Goal: Navigation & Orientation: Find specific page/section

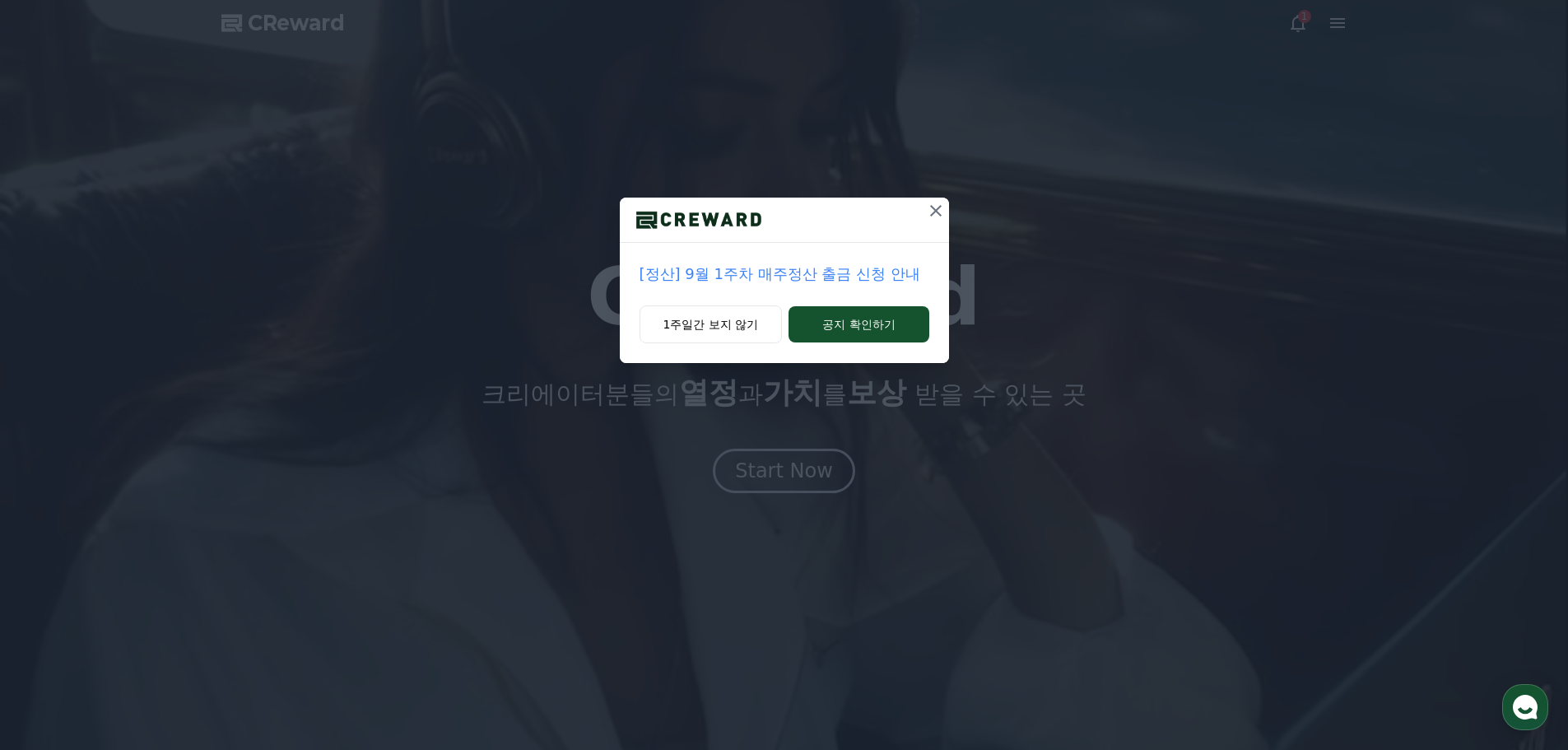
drag, startPoint x: 0, startPoint y: 0, endPoint x: 781, endPoint y: 474, distance: 913.6
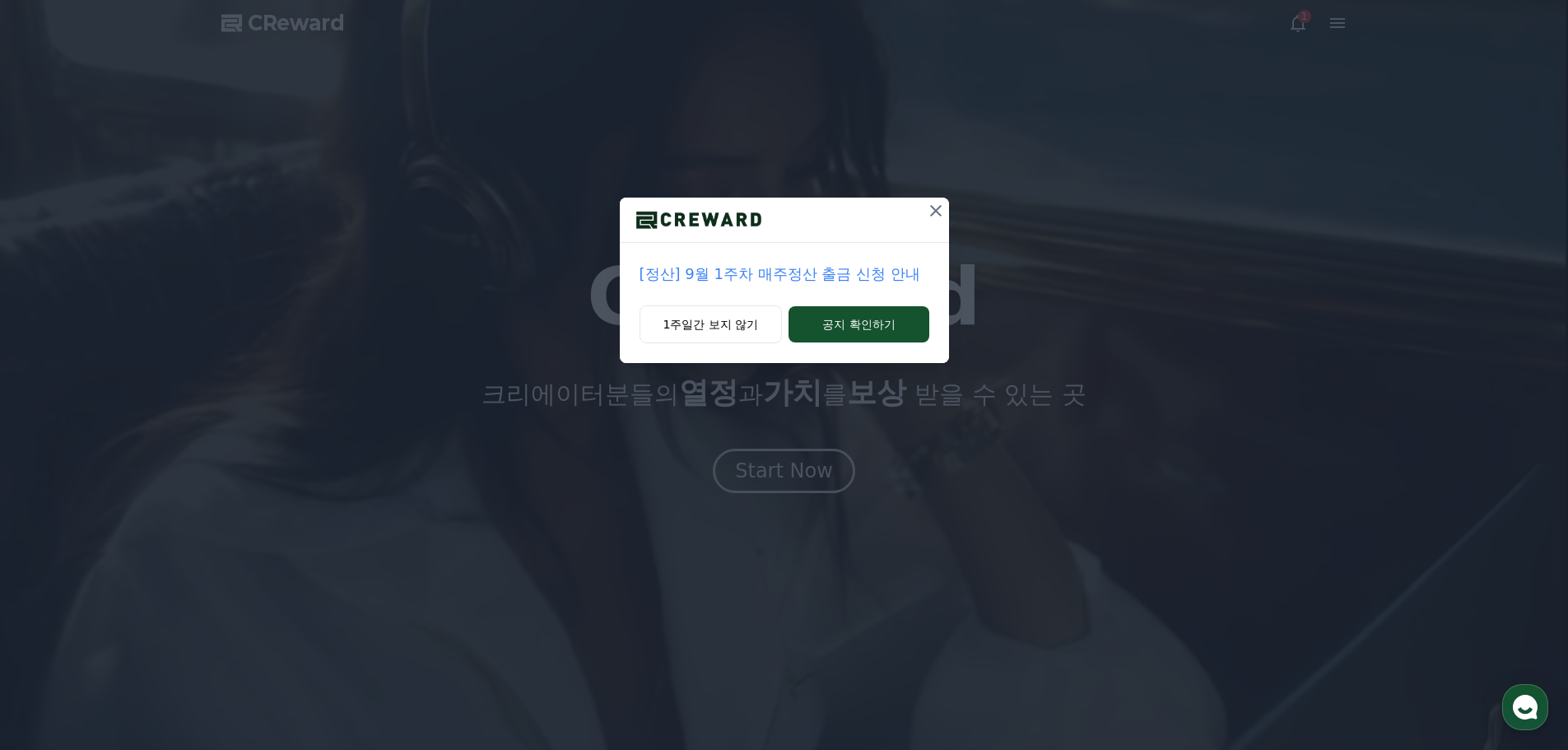
click at [781, 474] on div "[정산] 9월 1주차 매주정산 출금 신청 안내 1주일간 보지 않기 공지 확인하기" at bounding box center [784, 375] width 1568 height 750
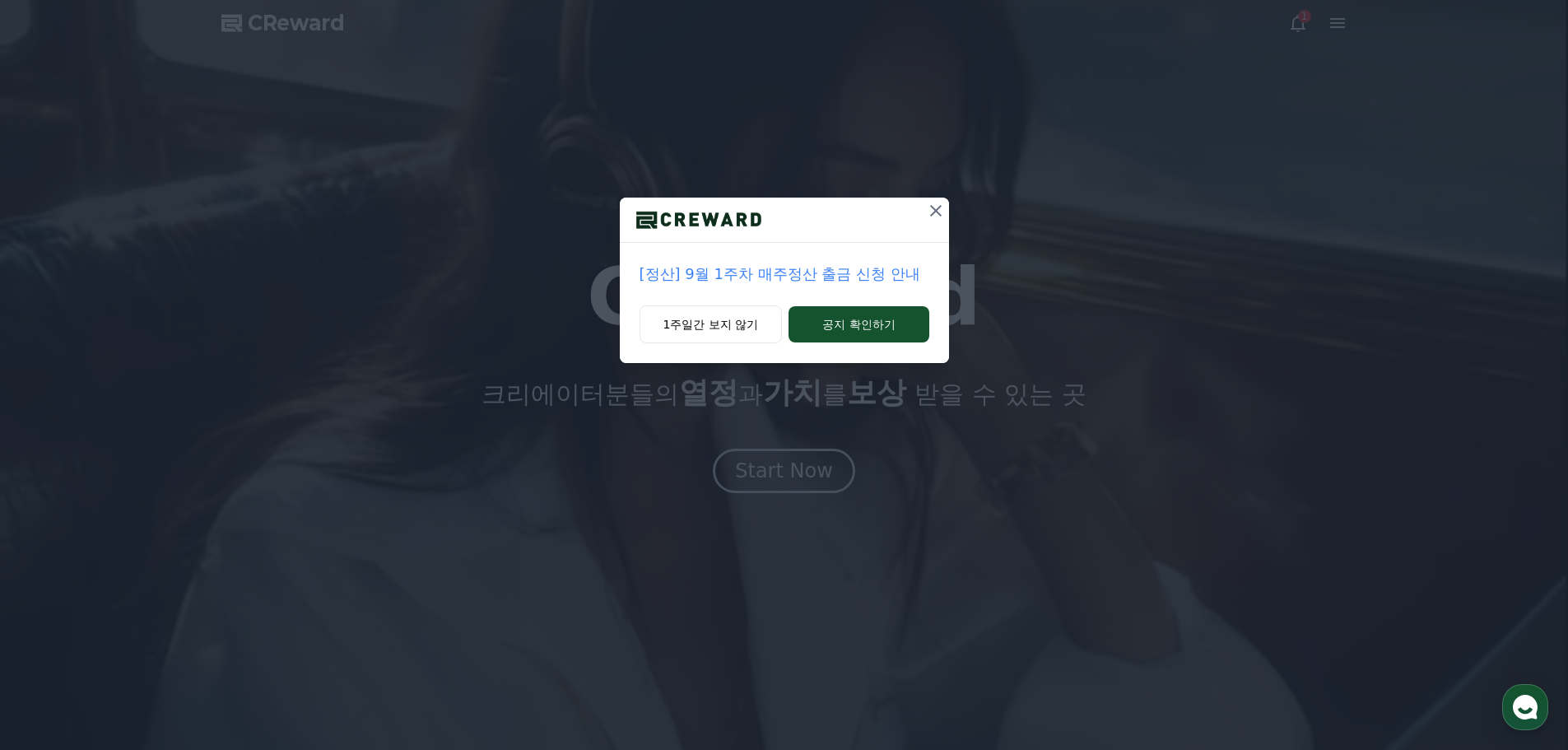
drag, startPoint x: 845, startPoint y: 325, endPoint x: 907, endPoint y: 223, distance: 119.4
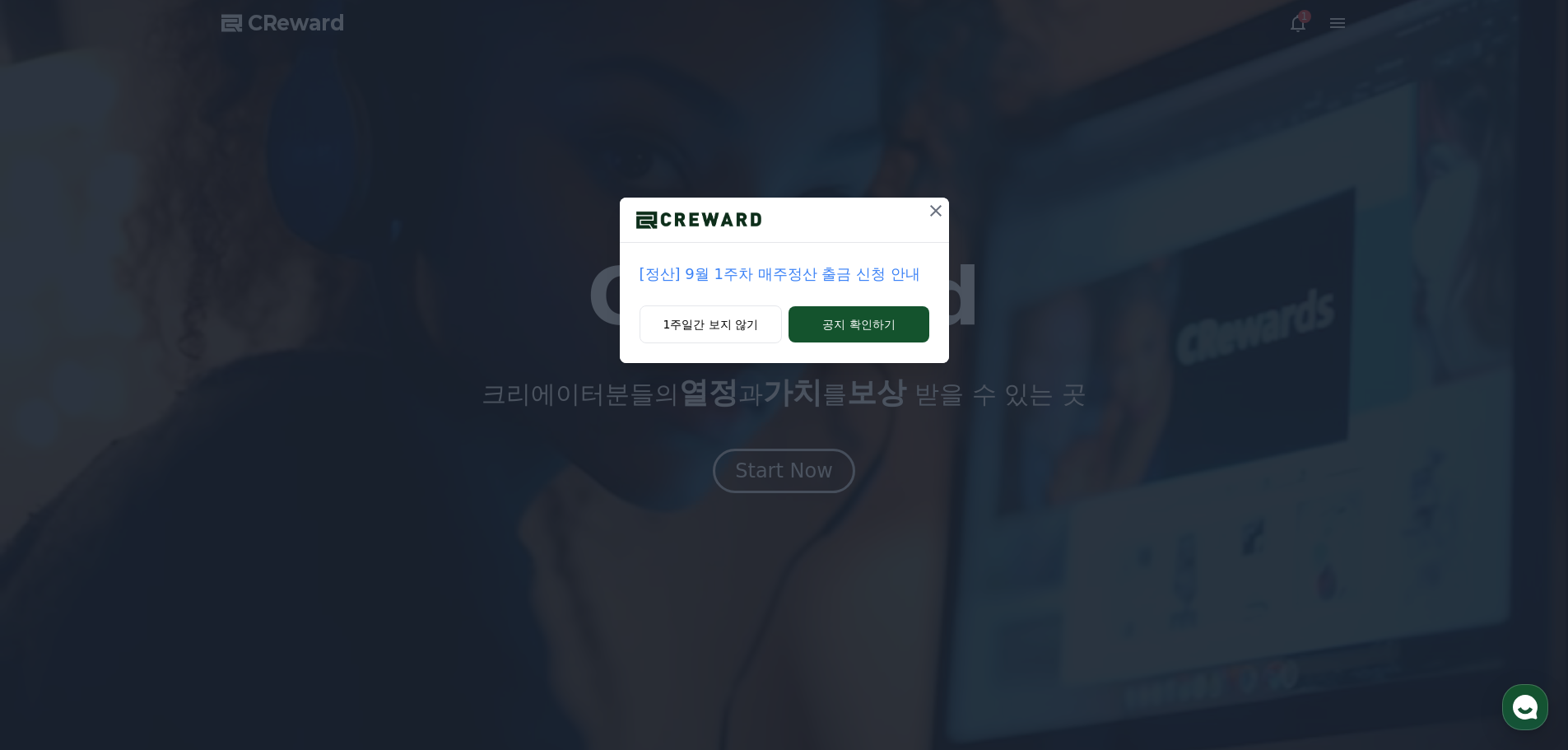
click at [897, 247] on div "[정산] 9월 1주차 매주정산 출금 신청 안내 1주일간 보지 않기 공지 확인하기" at bounding box center [784, 280] width 329 height 165
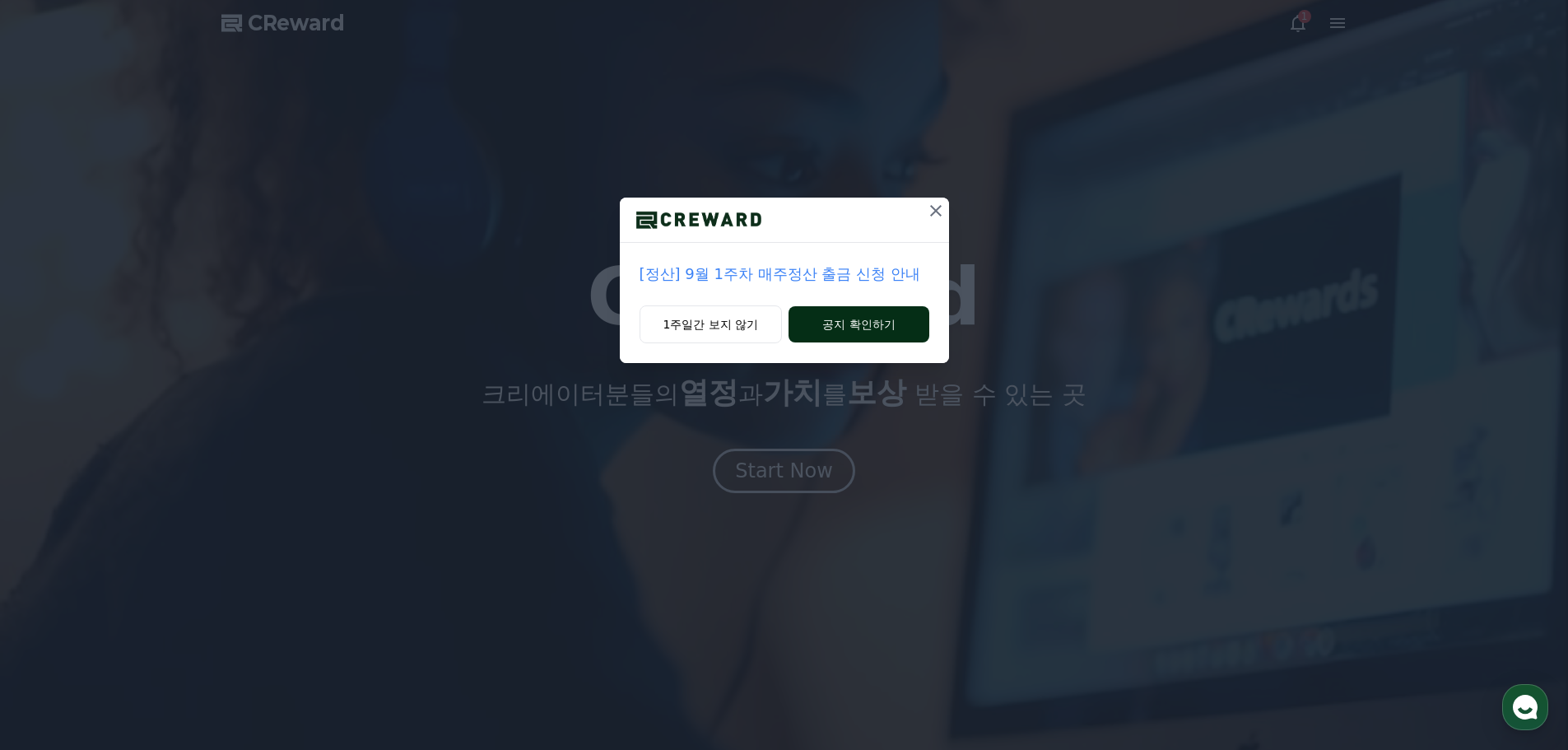
click at [881, 313] on button "공지 확인하기" at bounding box center [859, 324] width 140 height 36
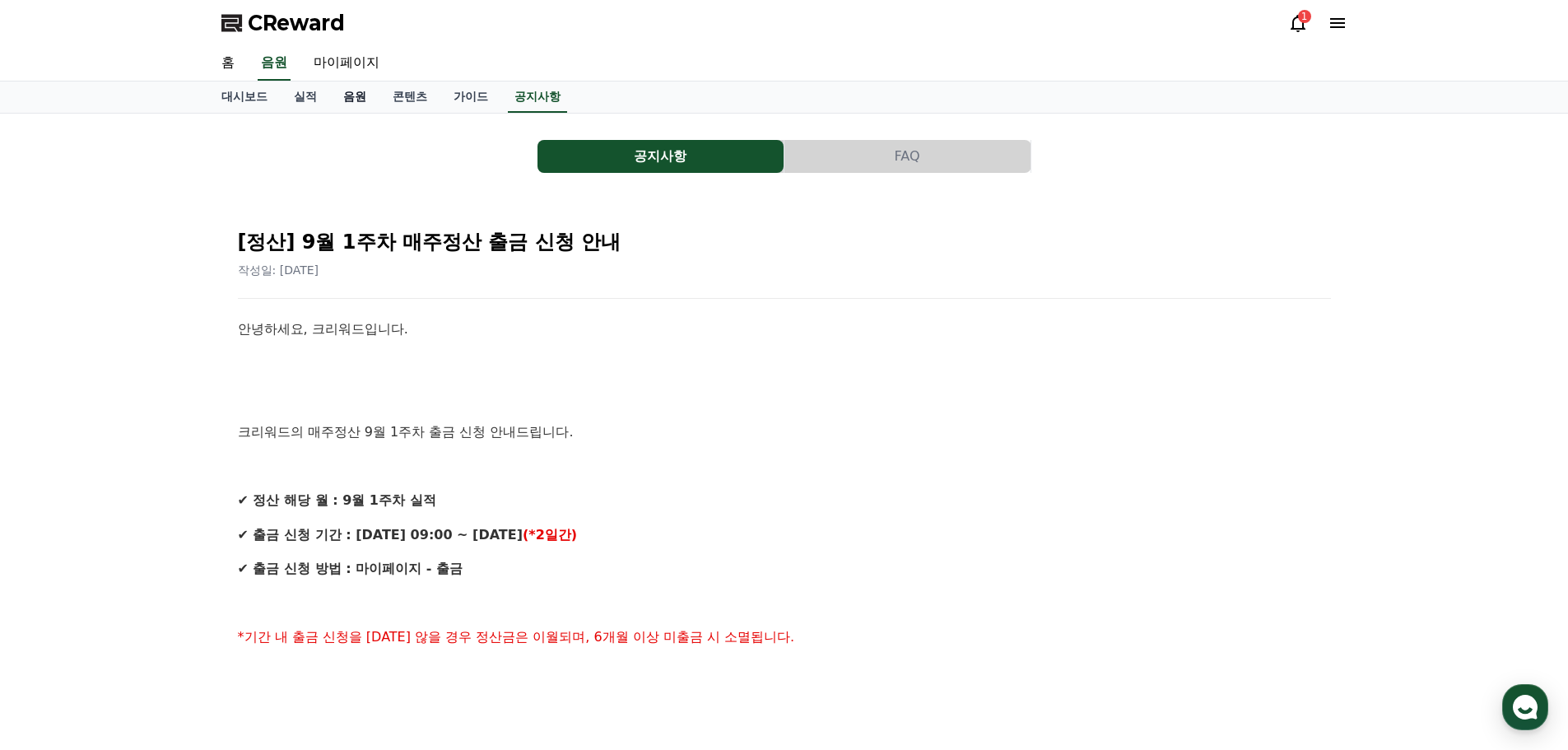
click at [354, 99] on link "음원" at bounding box center [355, 97] width 50 height 31
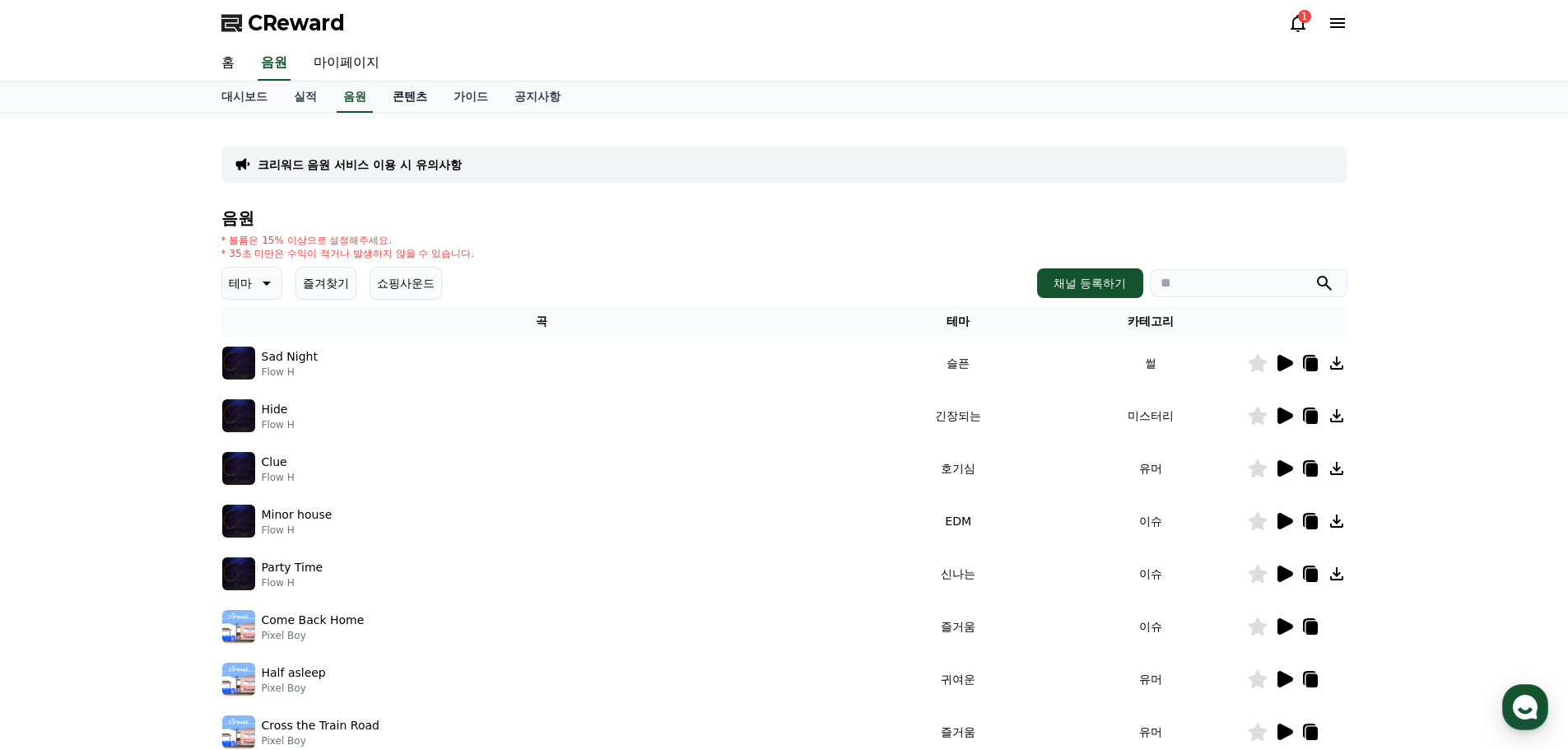
click at [400, 99] on link "콘텐츠" at bounding box center [410, 97] width 61 height 31
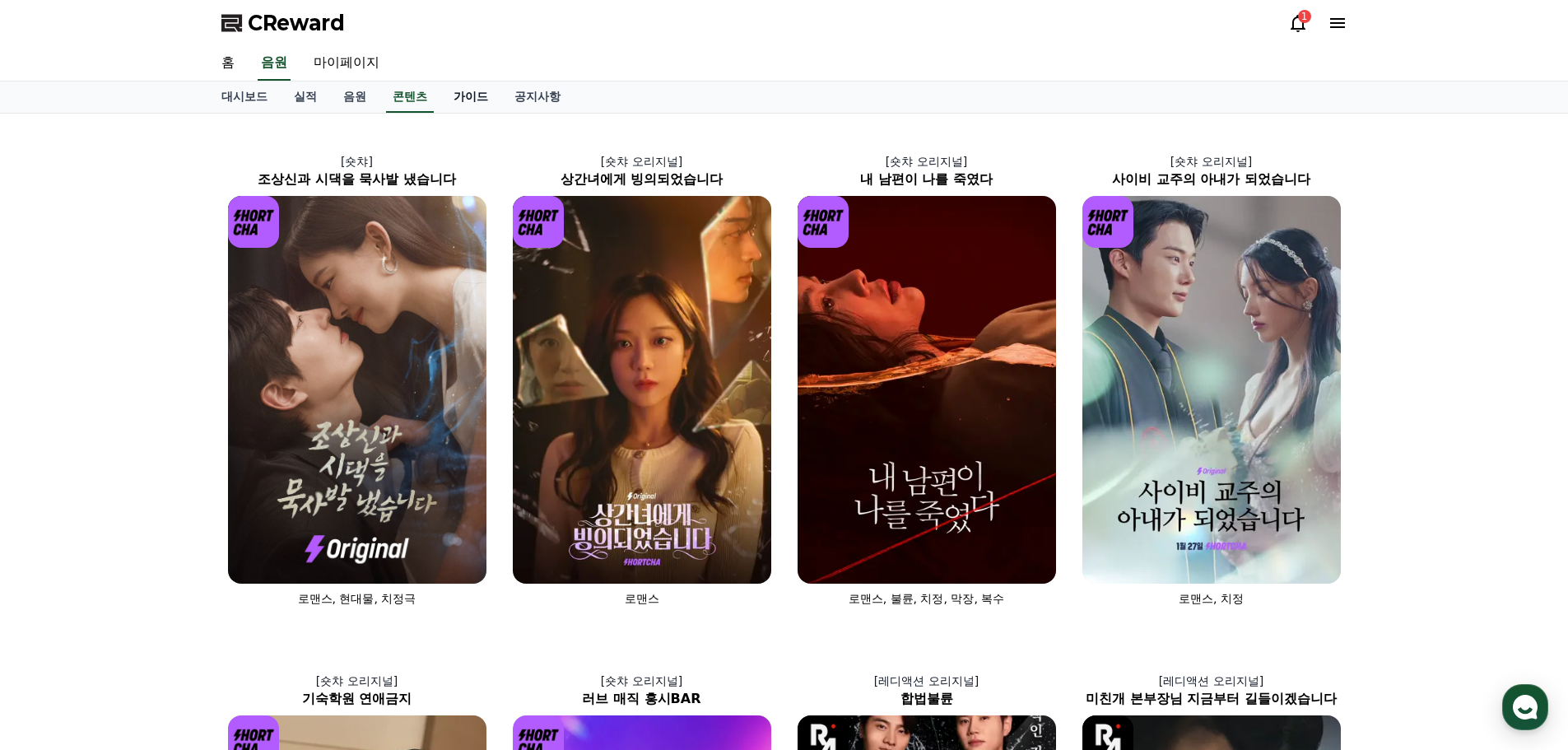
click at [455, 102] on link "가이드" at bounding box center [470, 97] width 61 height 31
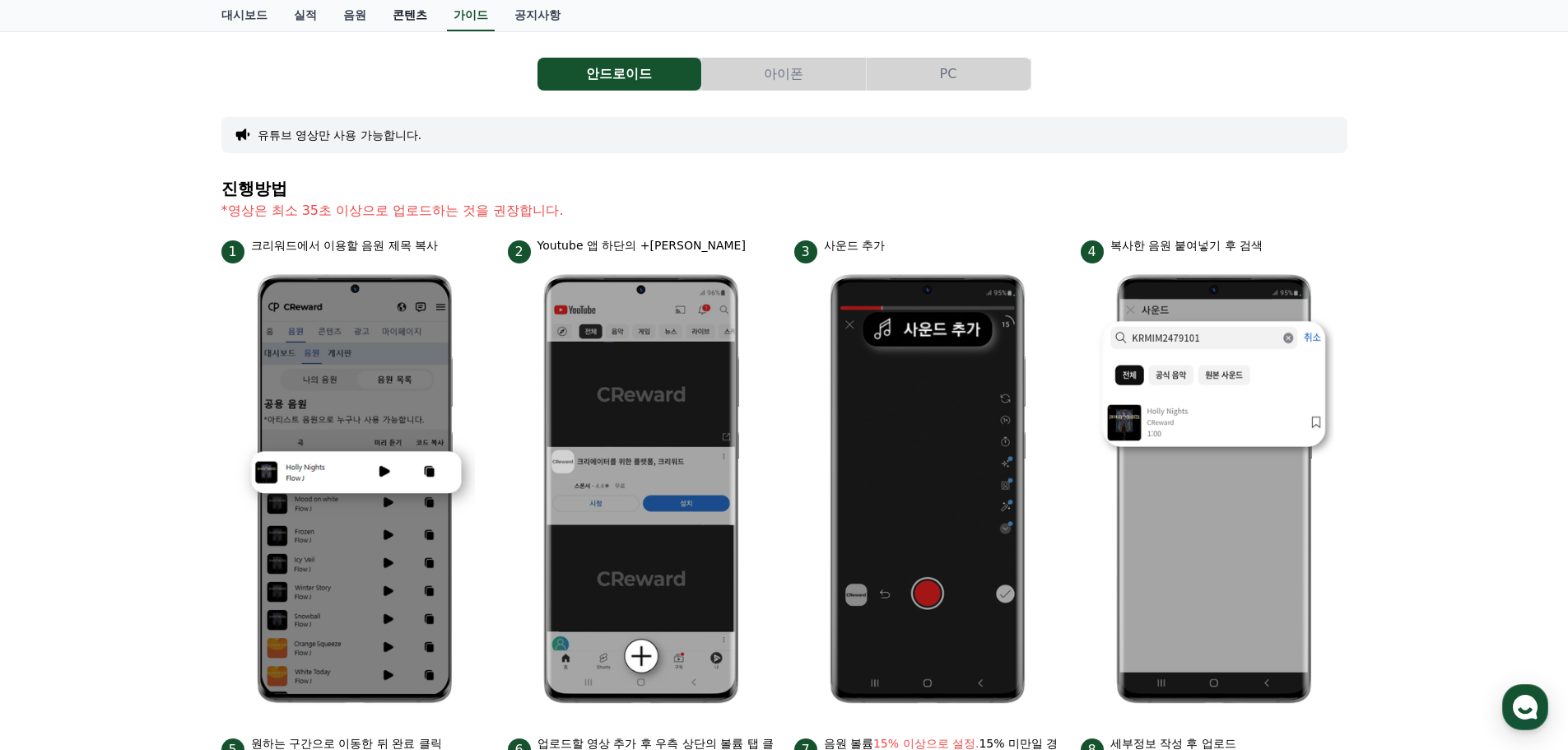
click at [398, 12] on link "콘텐츠" at bounding box center [410, 15] width 61 height 31
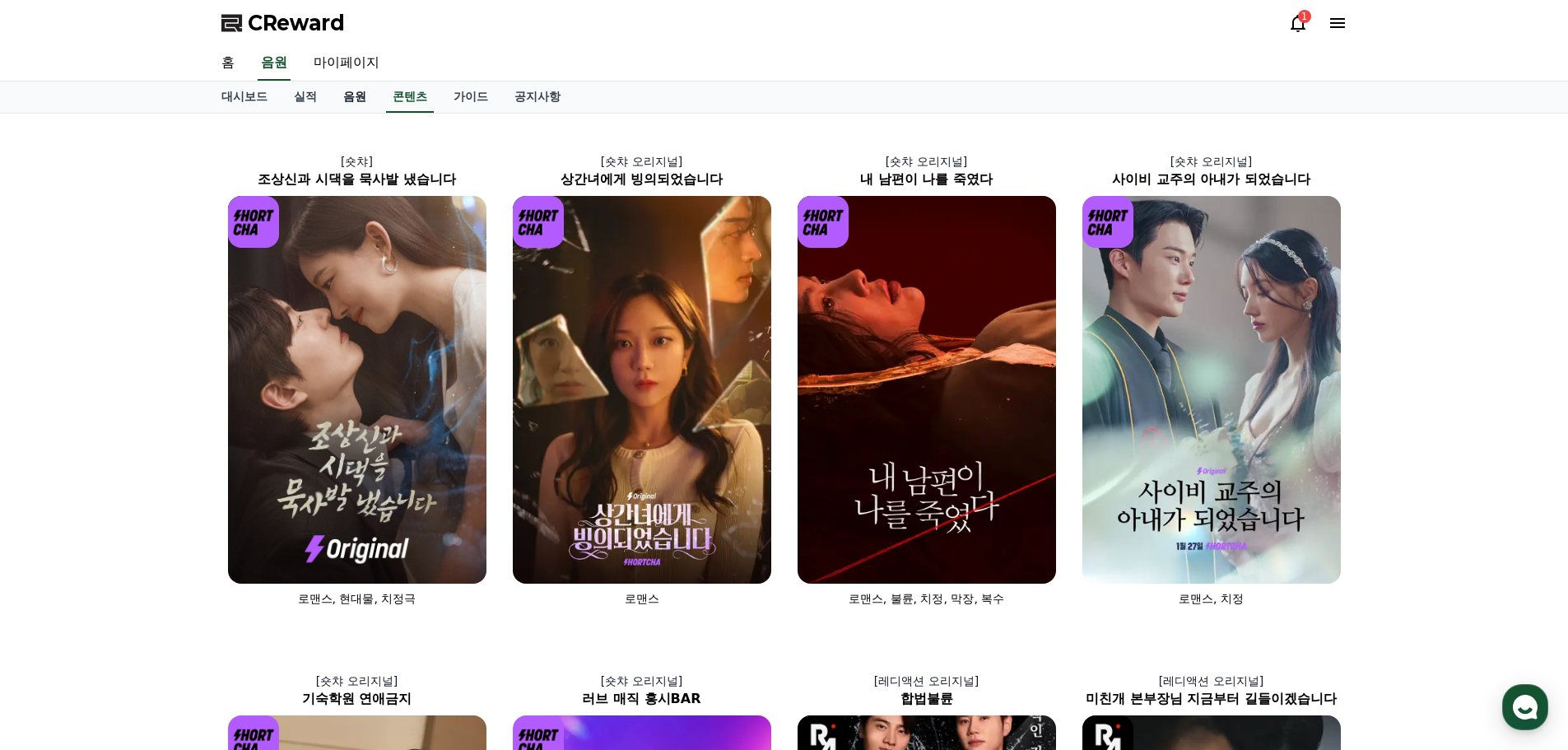
click at [345, 101] on link "음원" at bounding box center [355, 97] width 50 height 31
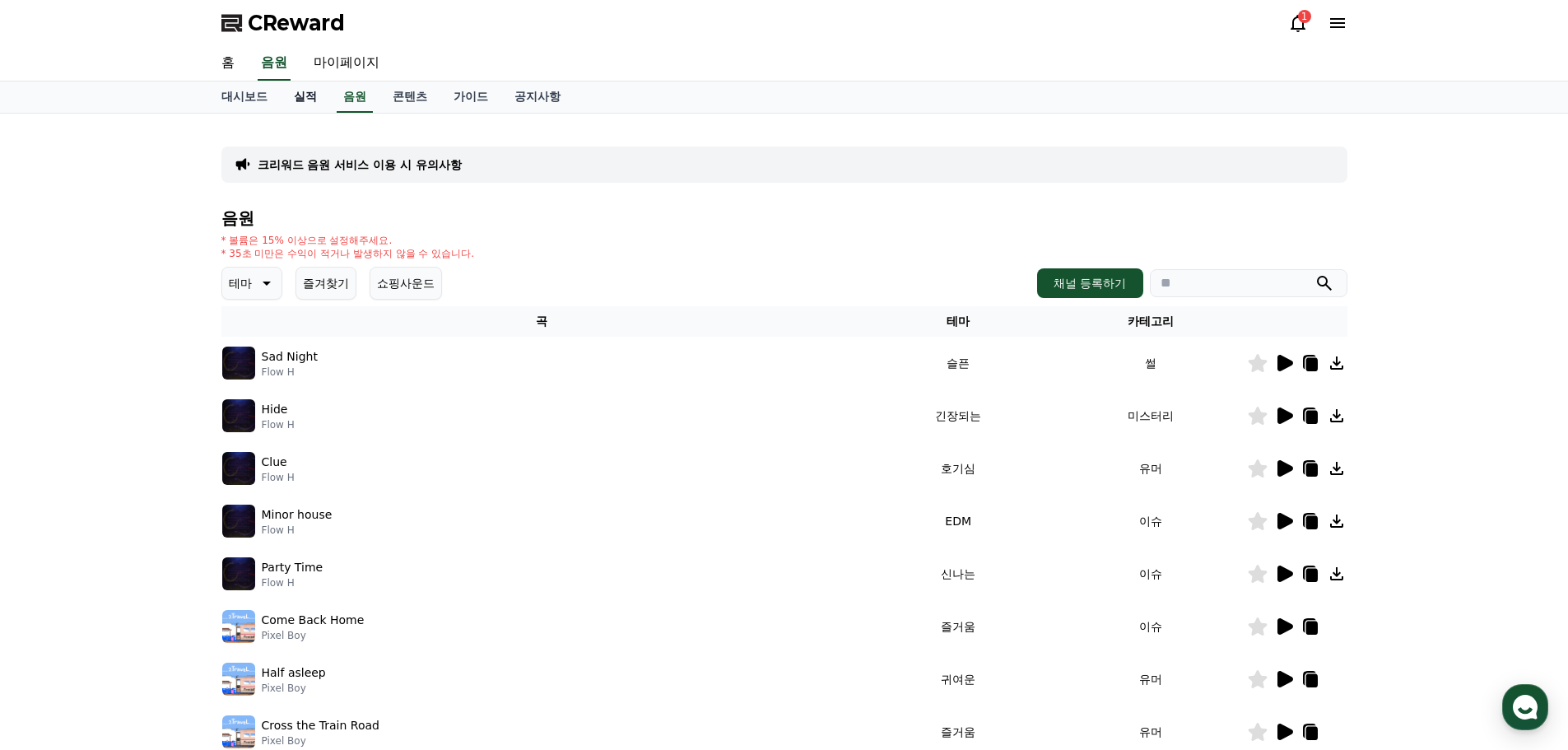
click at [305, 96] on link "실적" at bounding box center [305, 97] width 50 height 31
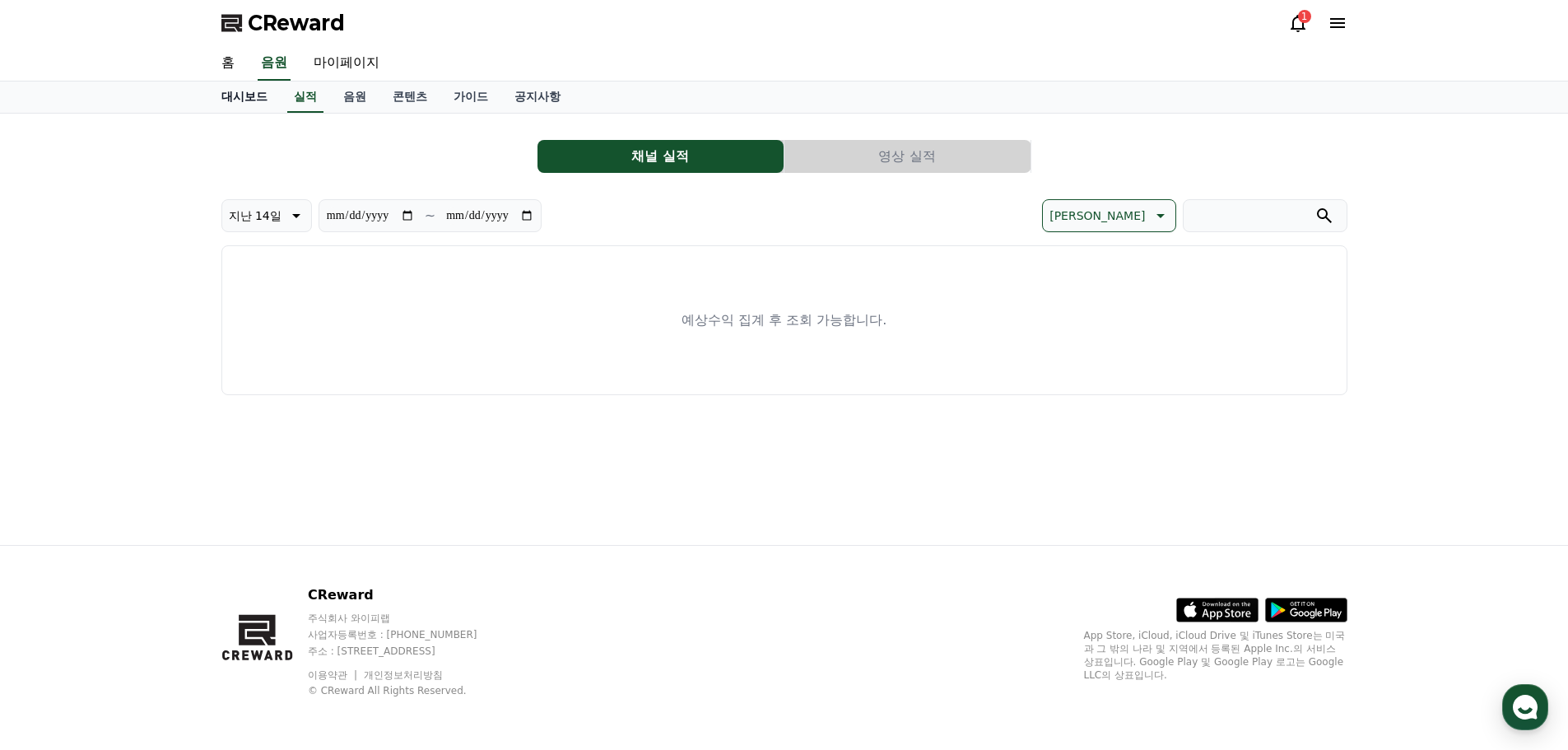
click at [258, 99] on link "대시보드" at bounding box center [245, 97] width 73 height 31
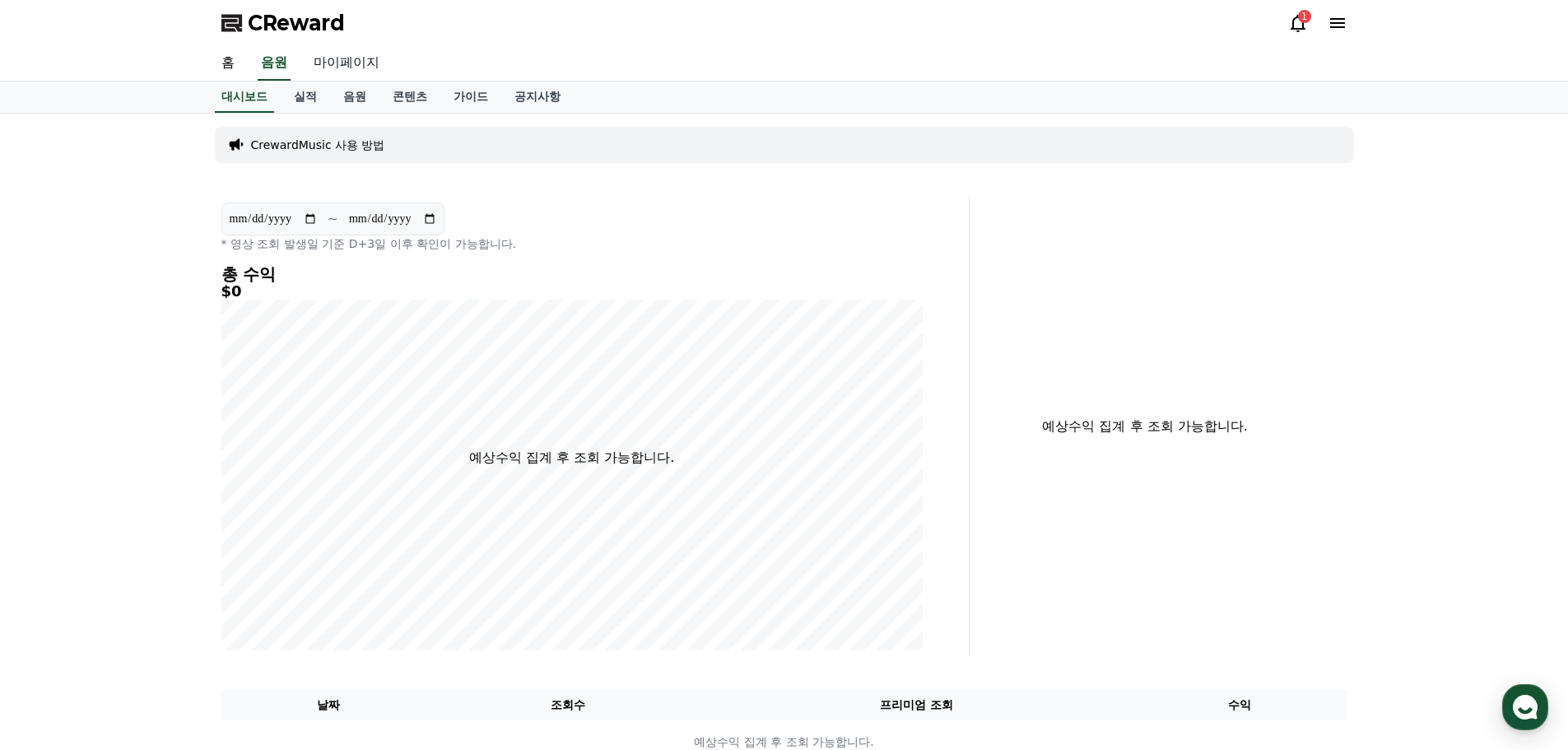
click at [328, 59] on link "마이페이지" at bounding box center [347, 63] width 92 height 35
select select "**********"
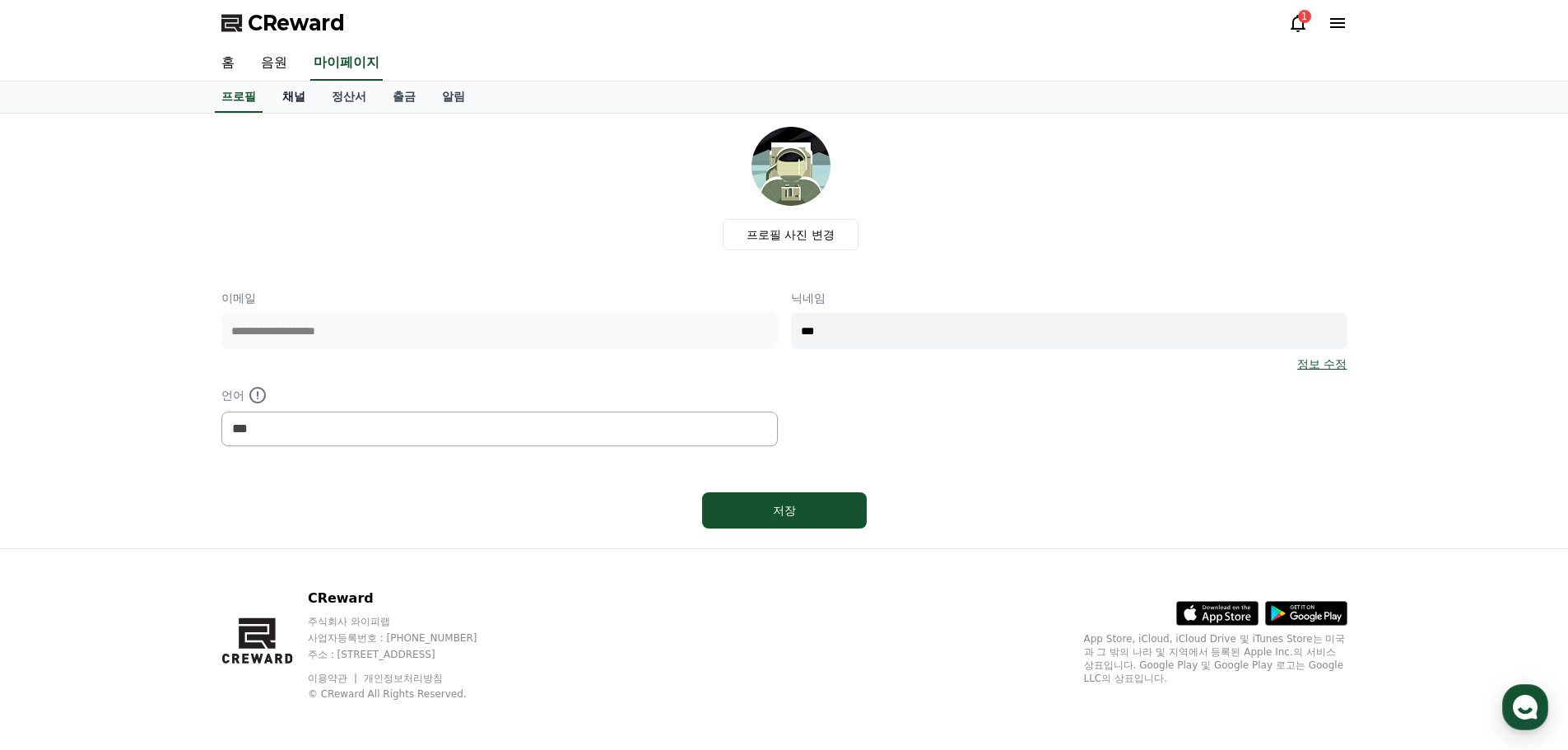
click at [308, 97] on link "채널" at bounding box center [294, 97] width 50 height 31
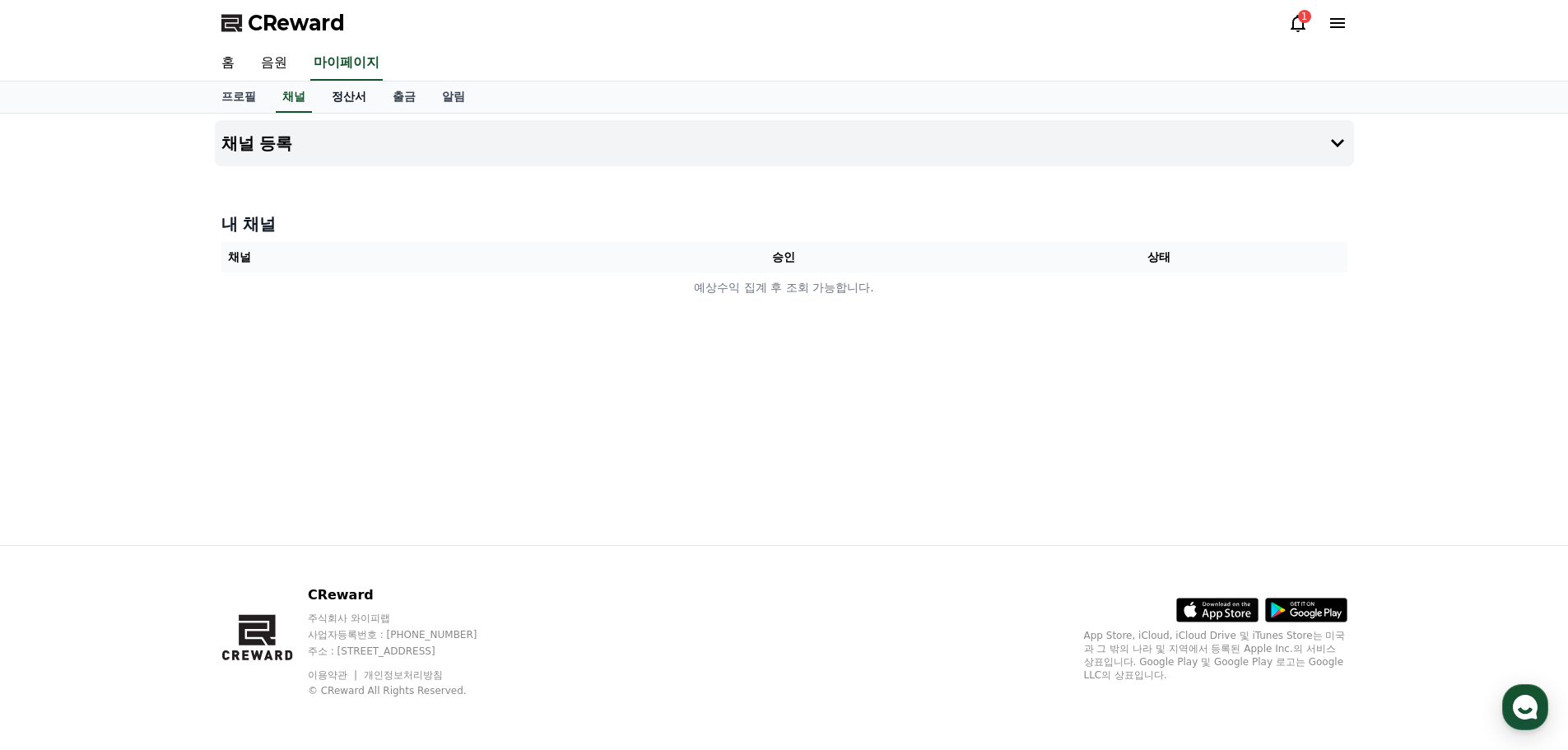
click at [343, 99] on link "정산서" at bounding box center [349, 97] width 61 height 31
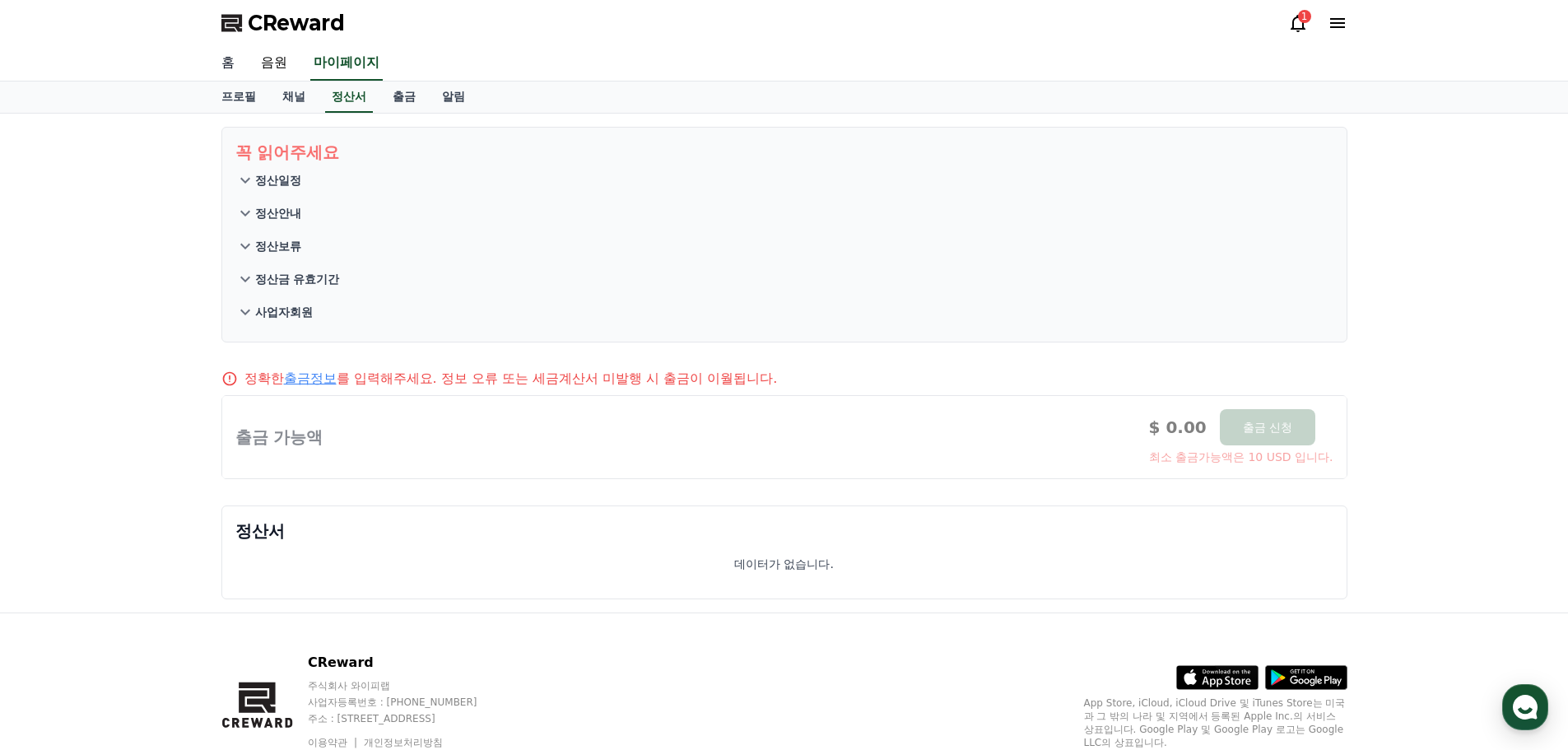
click at [229, 66] on link "홈" at bounding box center [228, 63] width 40 height 35
